Goal: Communication & Community: Ask a question

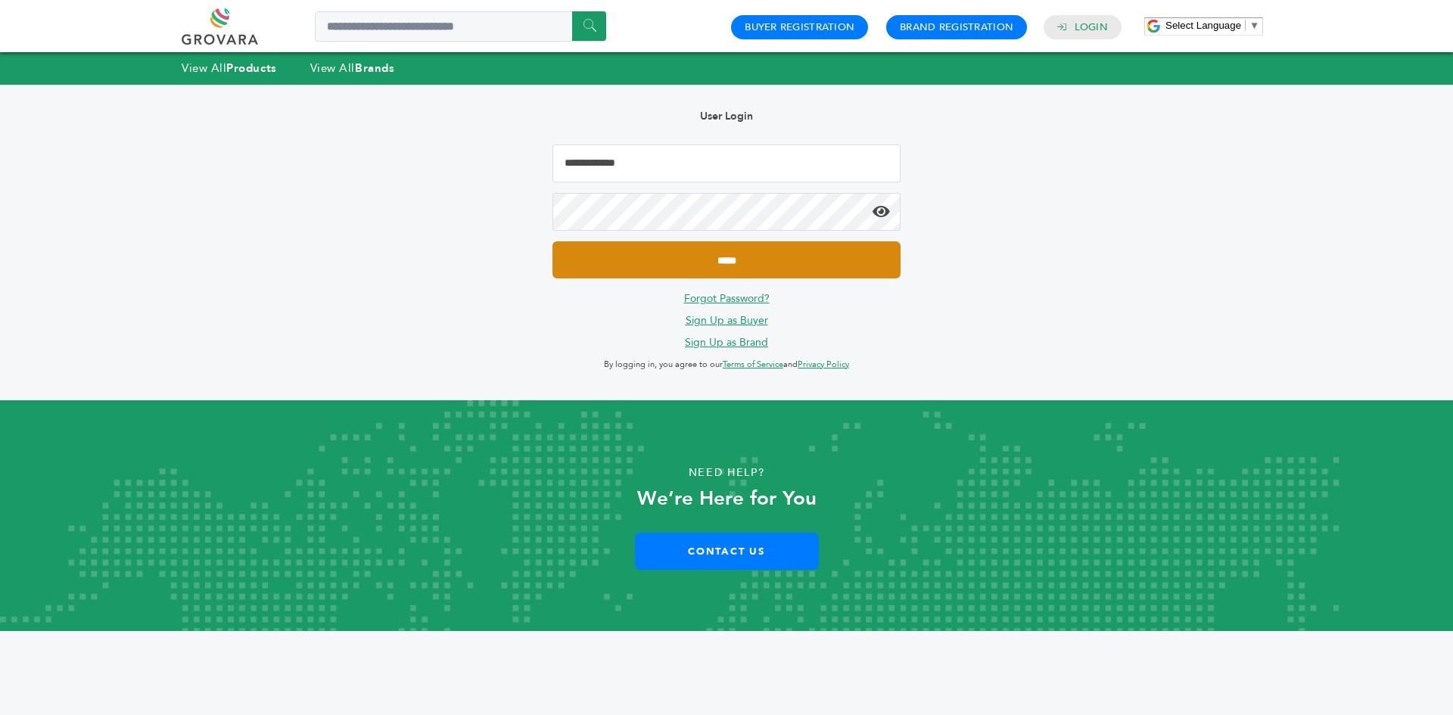
type input "**********"
drag, startPoint x: 684, startPoint y: 257, endPoint x: 662, endPoint y: 266, distance: 23.5
click at [683, 257] on input "*****" at bounding box center [726, 259] width 348 height 37
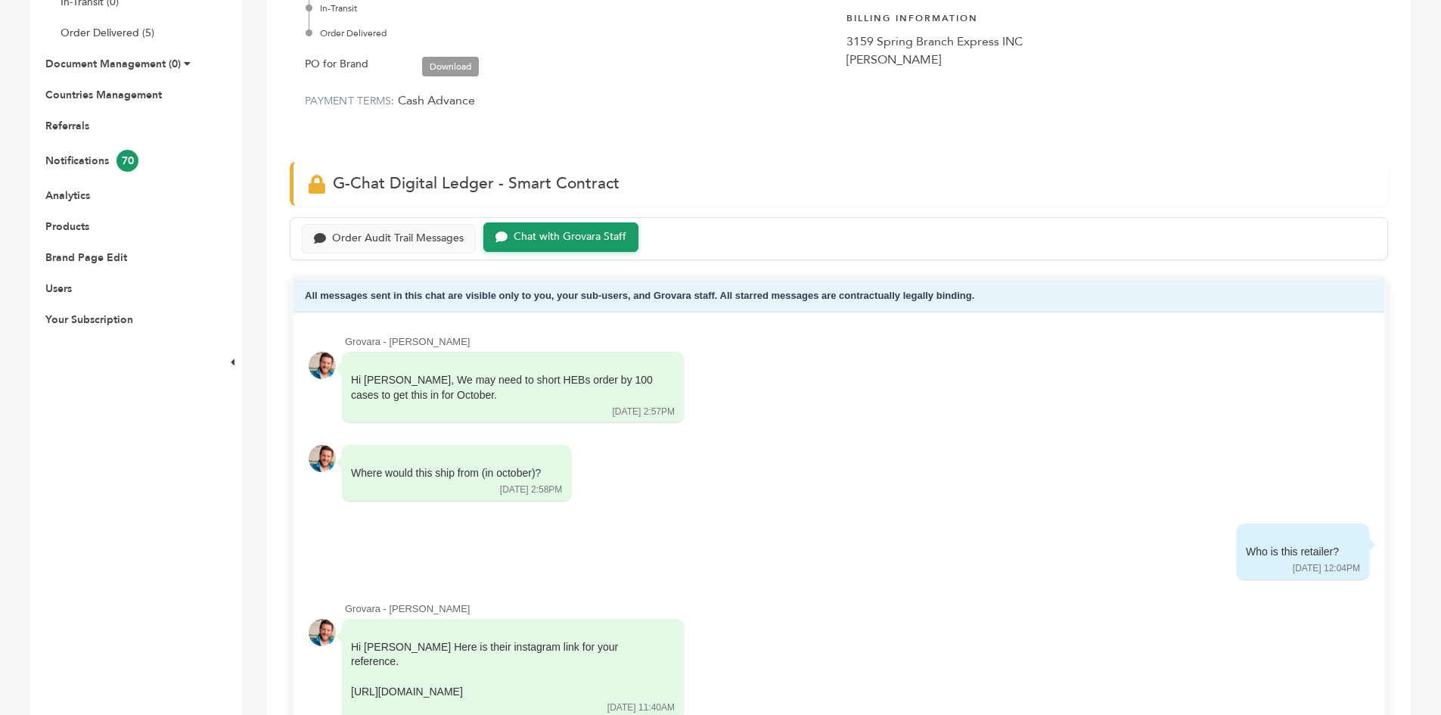
scroll to position [378, 0]
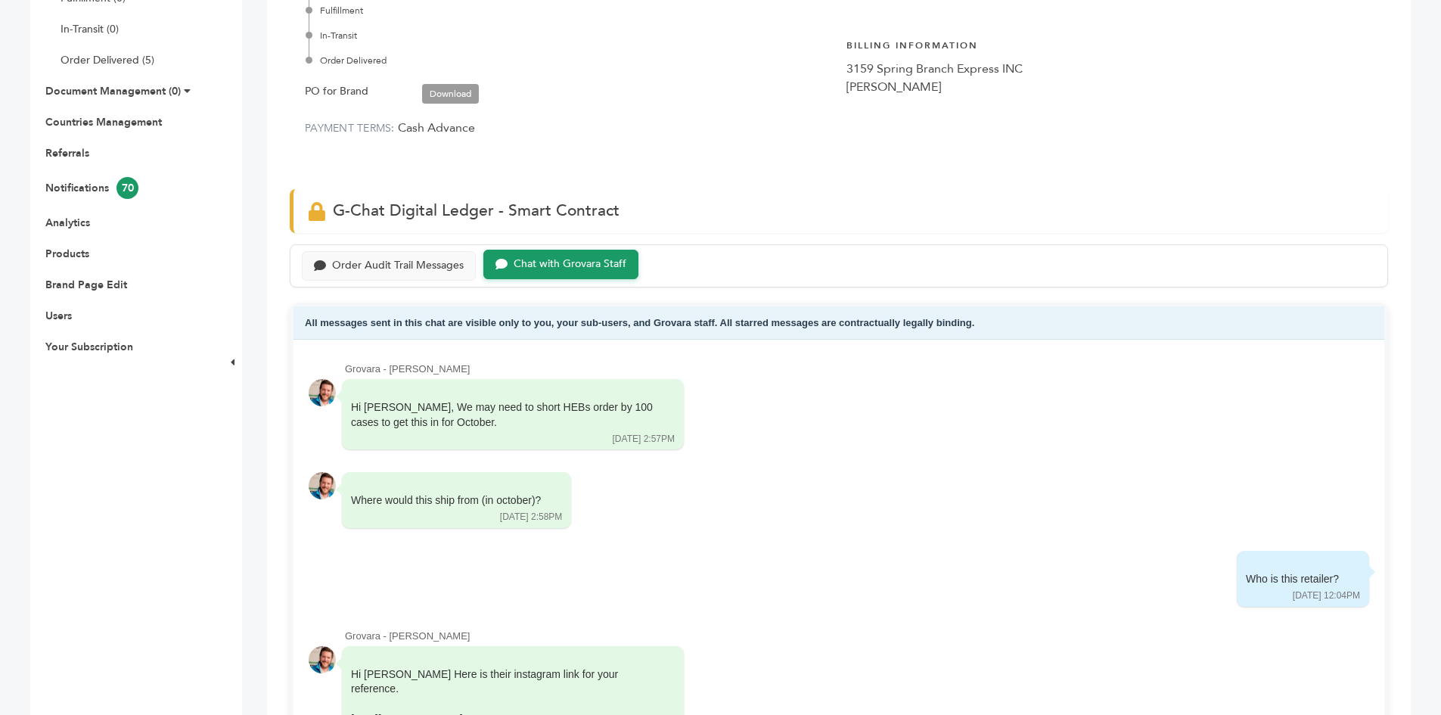
click at [446, 89] on link "Download" at bounding box center [450, 94] width 57 height 20
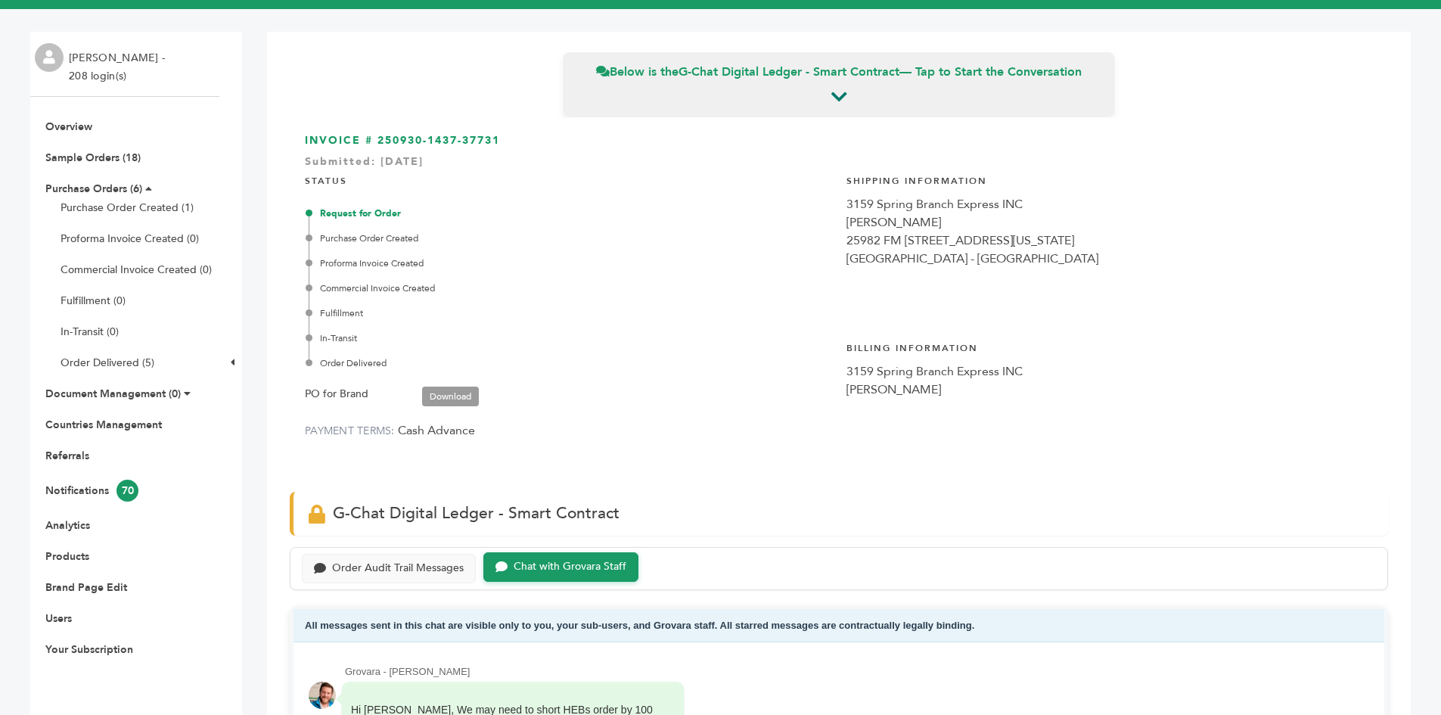
scroll to position [832, 0]
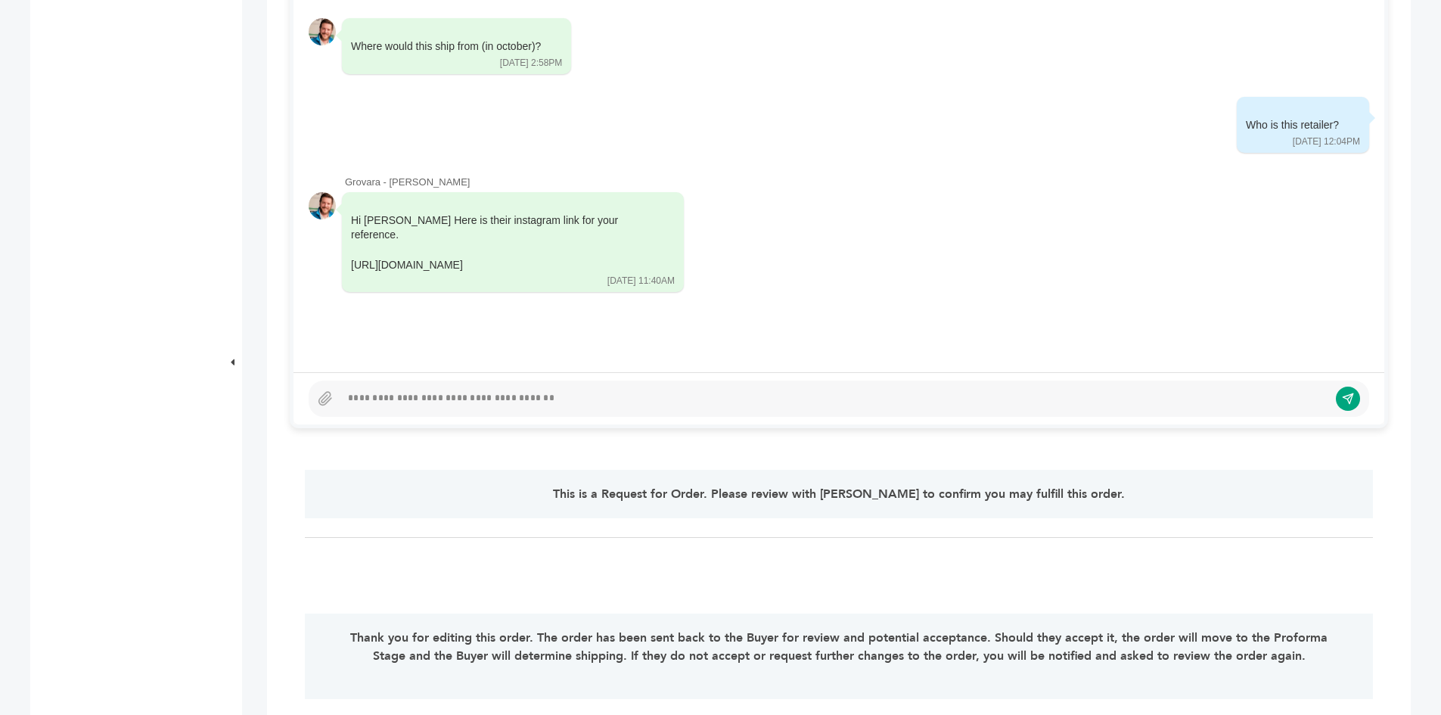
click at [545, 394] on div at bounding box center [834, 399] width 988 height 18
click at [930, 393] on div "**********" at bounding box center [828, 399] width 977 height 18
drag, startPoint x: 894, startPoint y: 402, endPoint x: 30, endPoint y: 394, distance: 864.0
click at [136, 402] on div "EXW "EXW (Ex-Works)" The seller delivers when it places the goods at the dispos…" at bounding box center [720, 668] width 1381 height 2831
click at [1336, 396] on icon "submit" at bounding box center [1337, 398] width 10 height 10
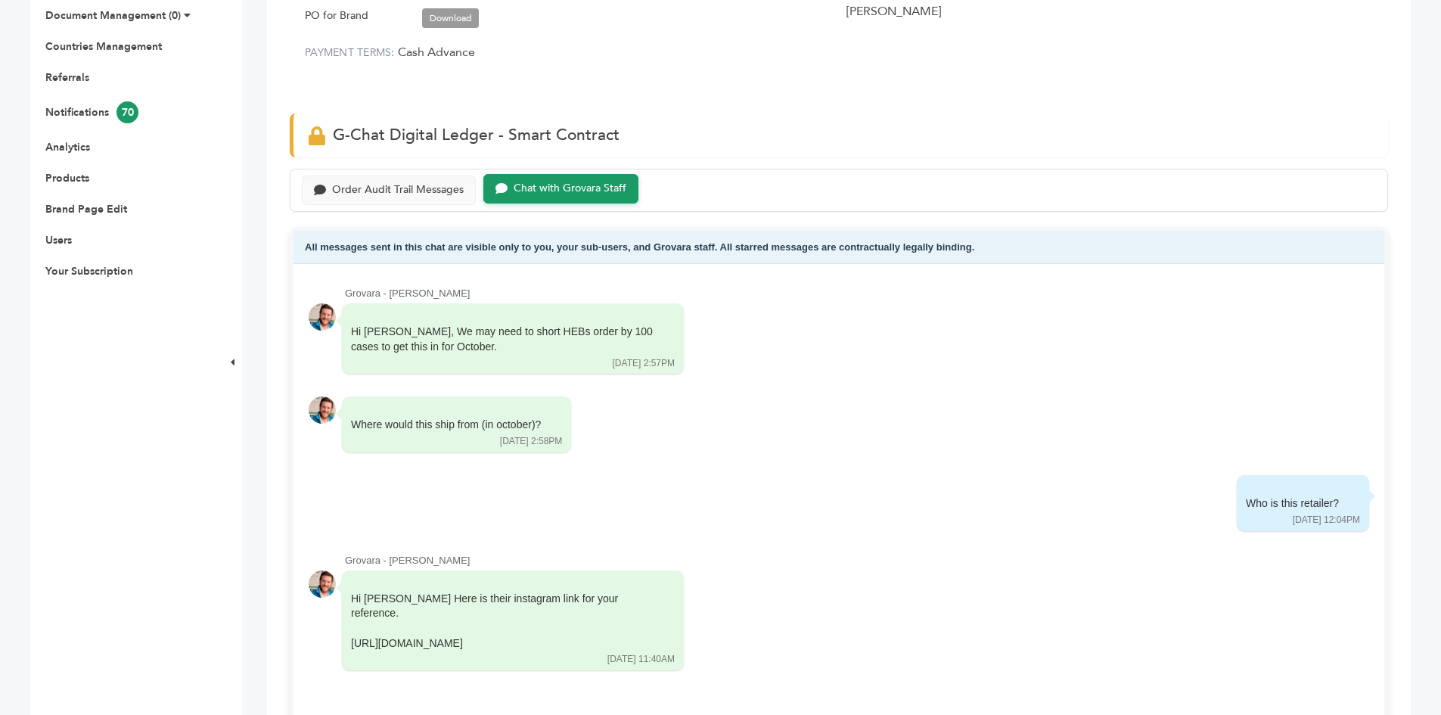
scroll to position [23, 0]
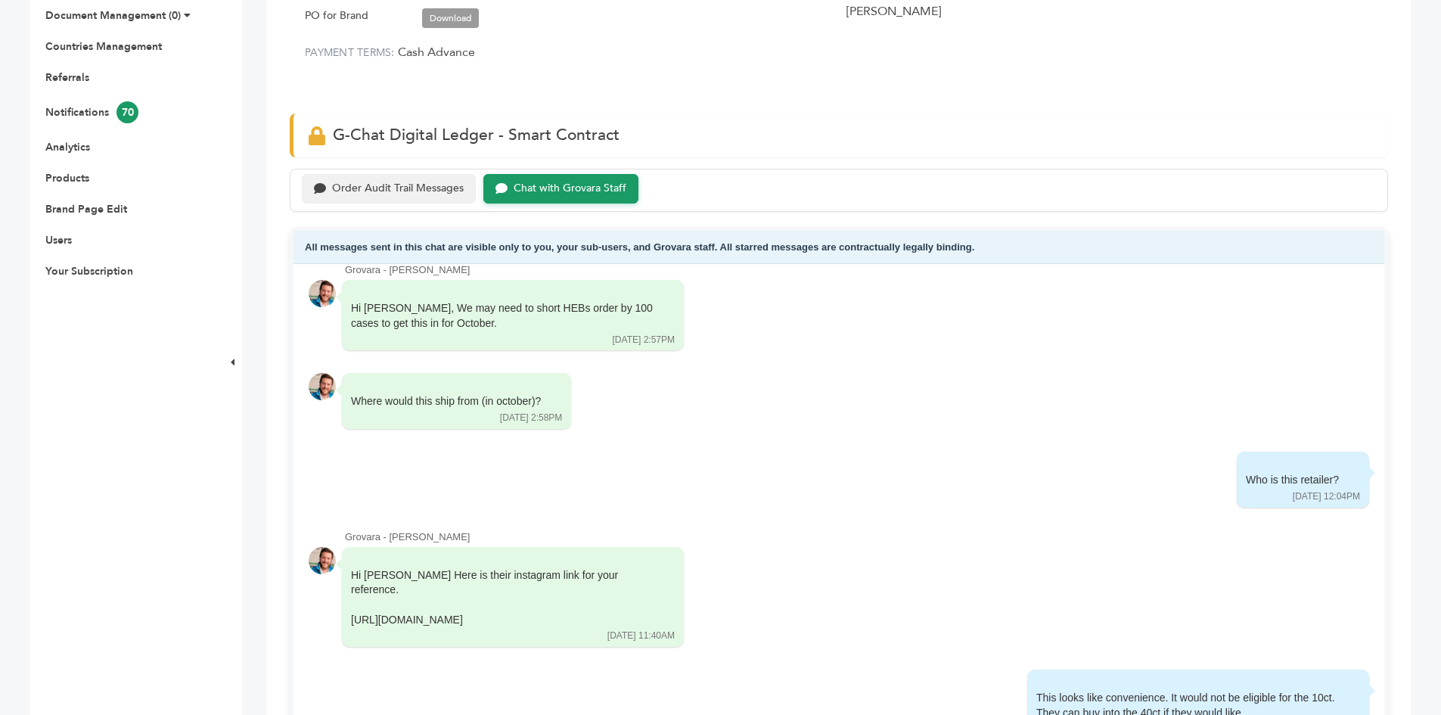
click at [359, 176] on div "Order Audit Trail Messages" at bounding box center [389, 189] width 174 height 30
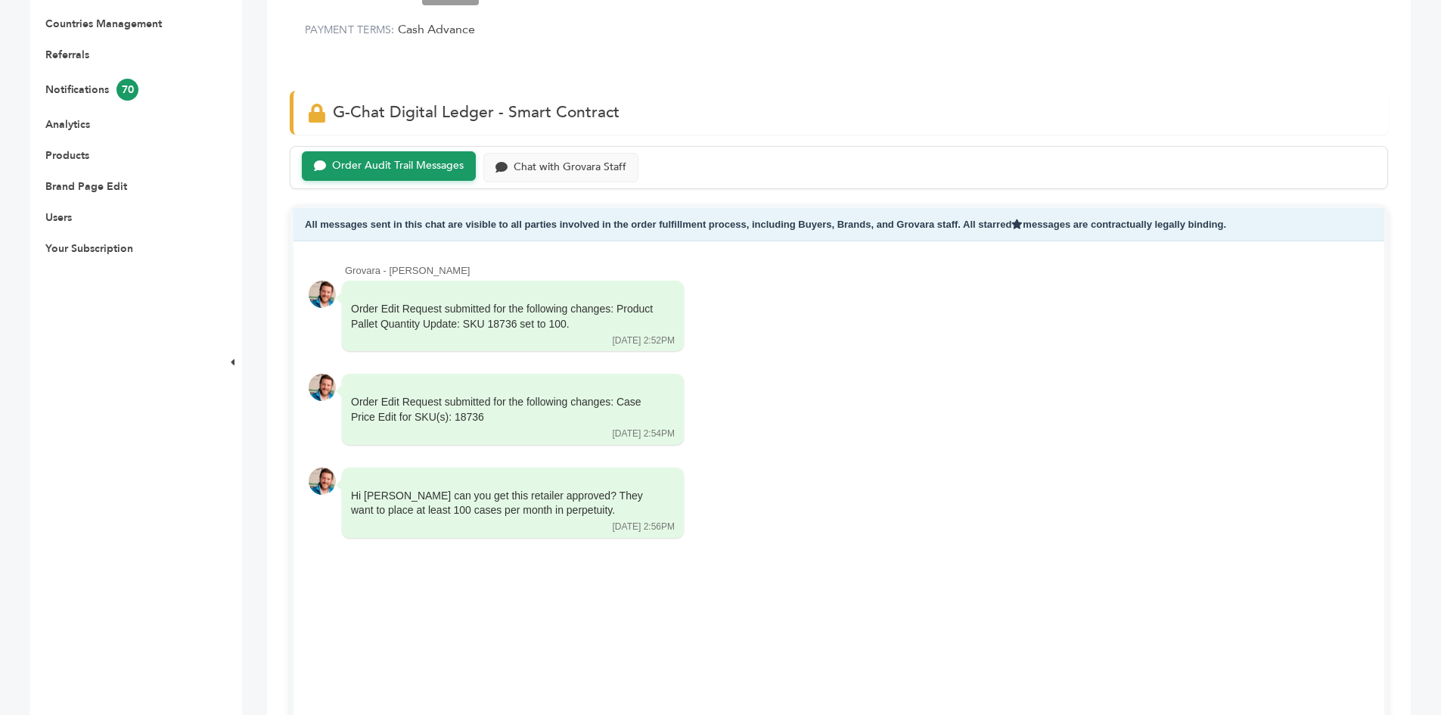
scroll to position [454, 0]
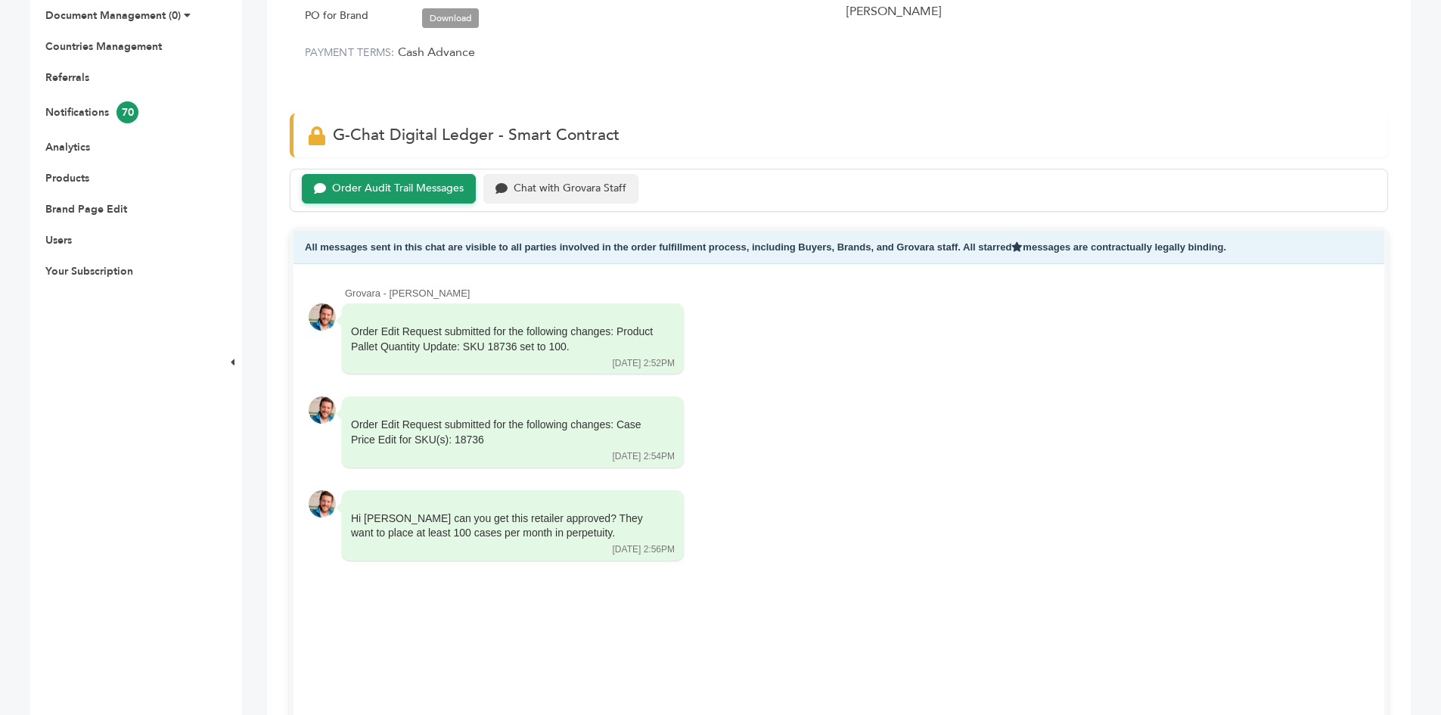
click at [544, 180] on div "Chat with Grovara Staff" at bounding box center [560, 189] width 155 height 30
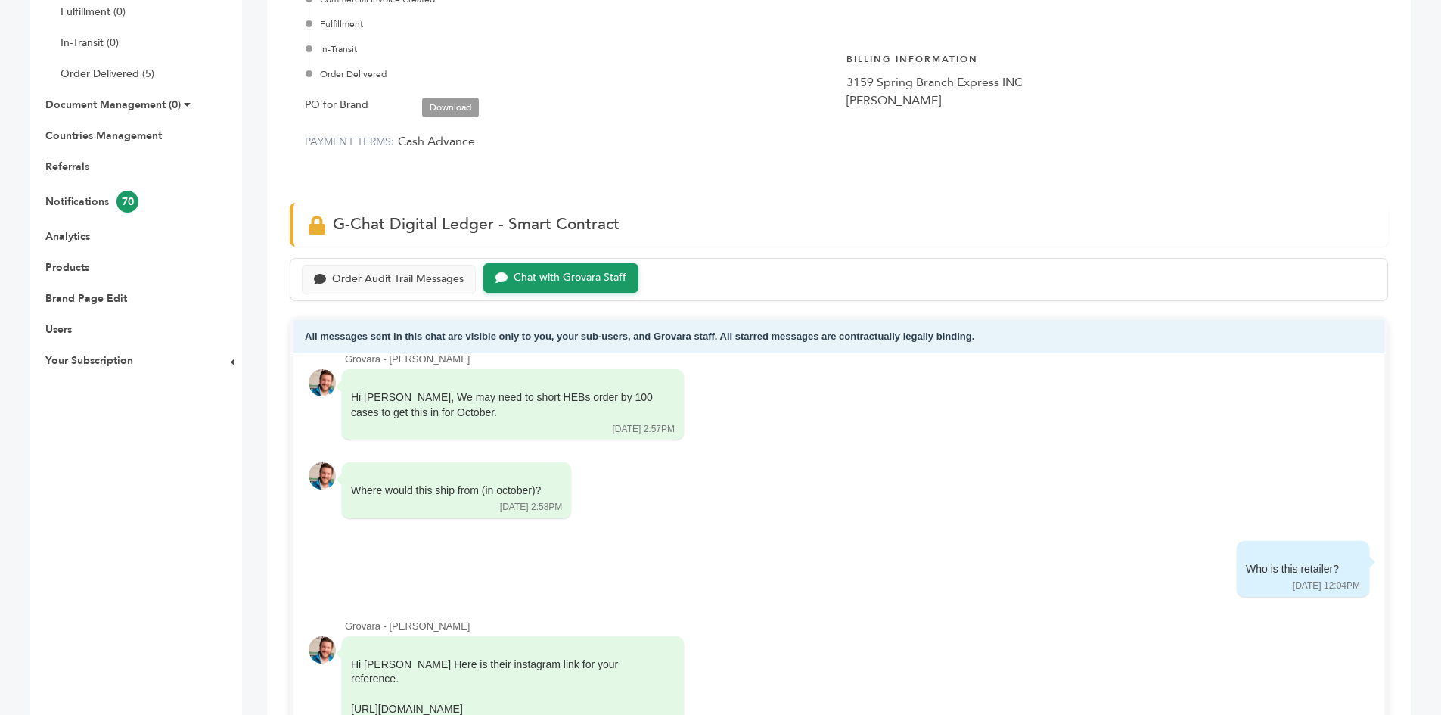
scroll to position [76, 0]
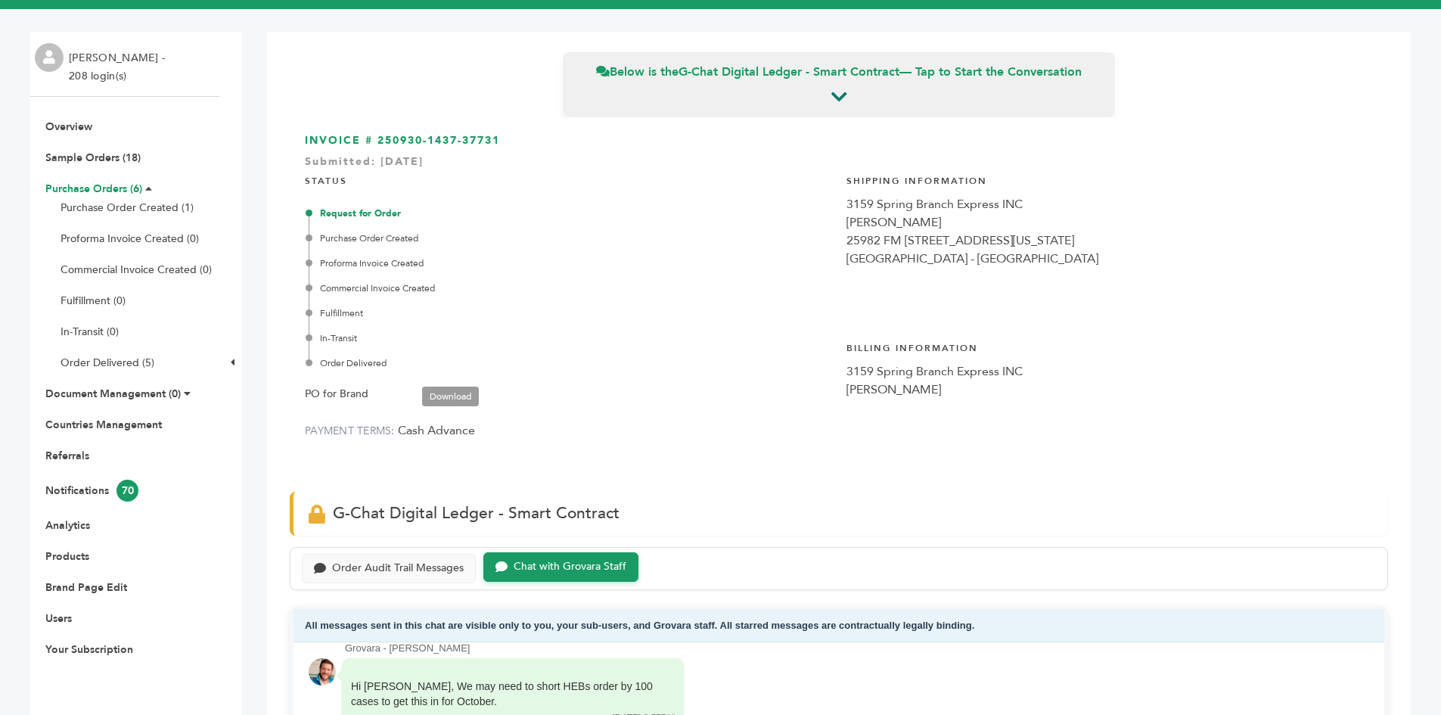
click at [82, 183] on link "Purchase Orders (6)" at bounding box center [93, 189] width 97 height 14
